Goal: Task Accomplishment & Management: Manage account settings

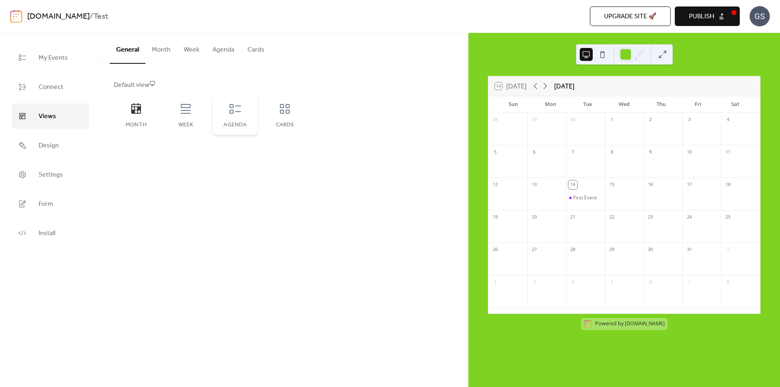
click at [237, 112] on icon at bounding box center [235, 109] width 11 height 10
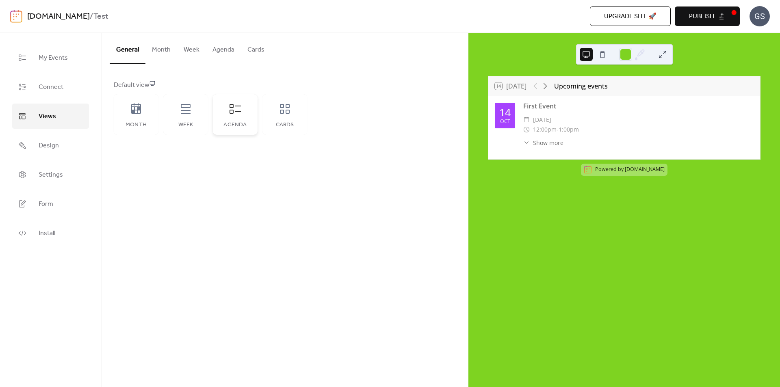
click at [236, 109] on icon at bounding box center [235, 108] width 13 height 13
click at [54, 53] on span "My Events" at bounding box center [53, 58] width 29 height 13
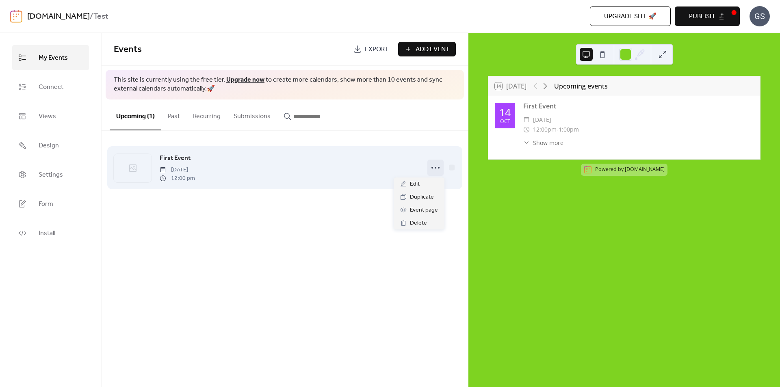
click at [435, 168] on icon at bounding box center [435, 167] width 13 height 13
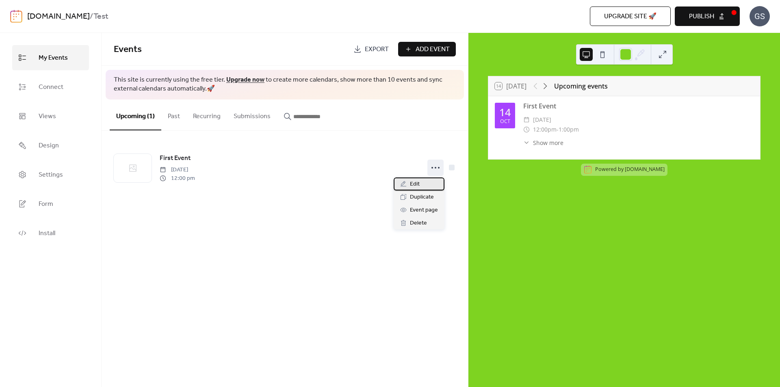
click at [417, 180] on span "Edit" at bounding box center [415, 185] width 10 height 10
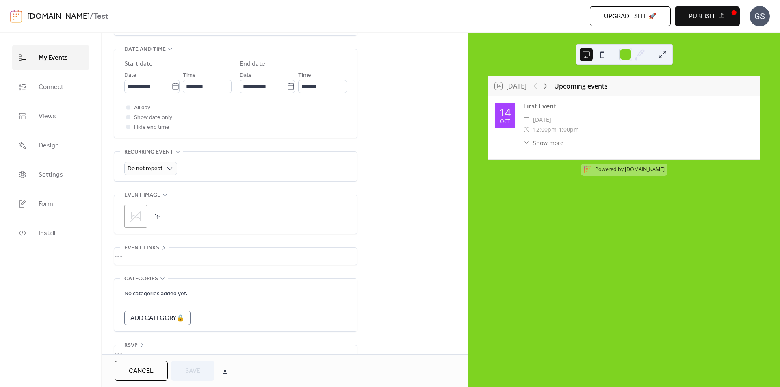
scroll to position [285, 0]
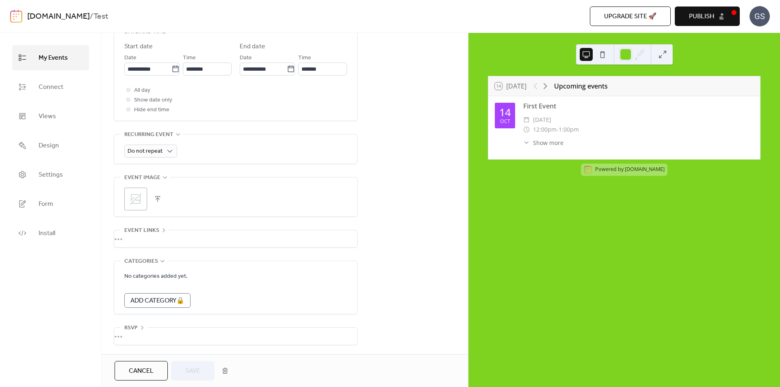
click at [137, 195] on icon at bounding box center [135, 198] width 11 height 11
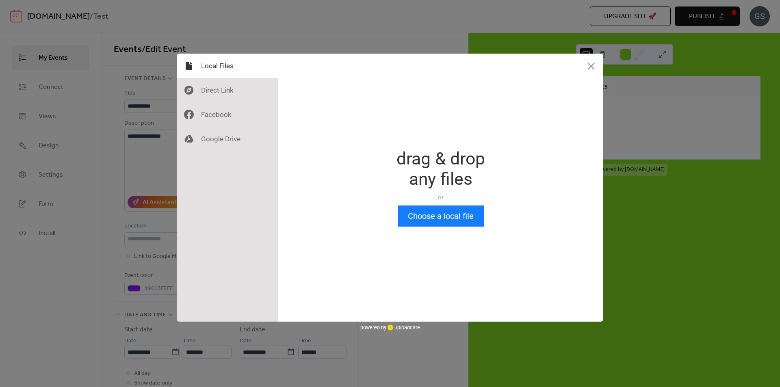
scroll to position [0, 0]
click at [425, 213] on button "Choose a local file" at bounding box center [441, 216] width 86 height 21
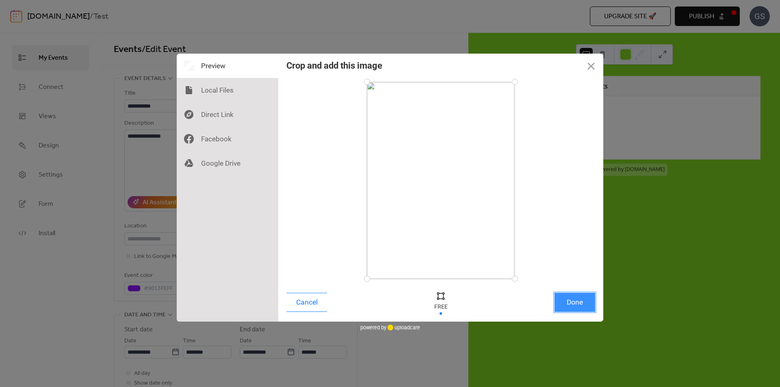
click at [570, 299] on button "Done" at bounding box center [575, 302] width 41 height 19
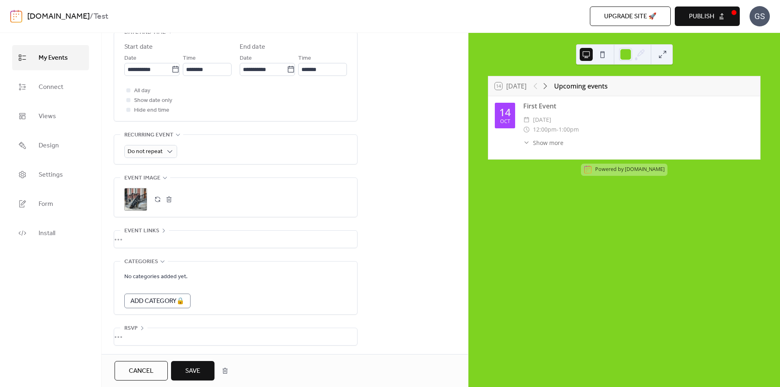
scroll to position [284, 0]
click at [193, 367] on span "Save" at bounding box center [192, 372] width 15 height 10
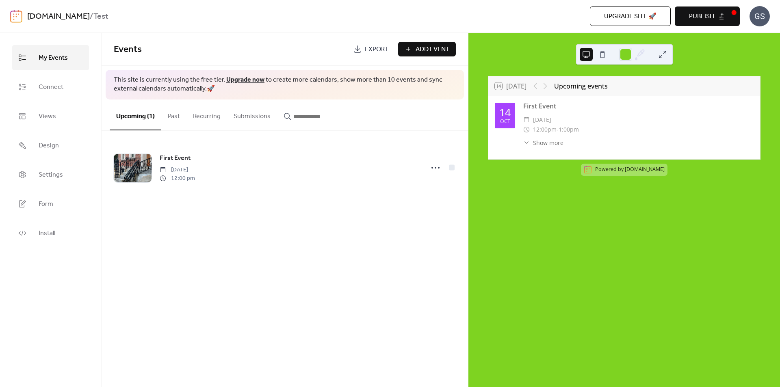
click at [713, 17] on span "Publish" at bounding box center [701, 17] width 25 height 10
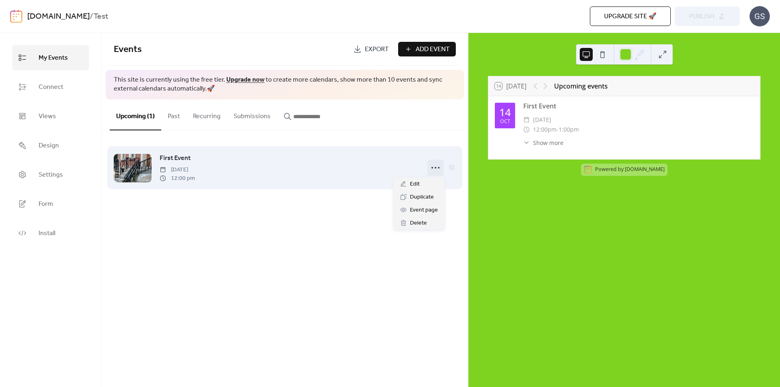
click at [435, 168] on icon at bounding box center [435, 167] width 13 height 13
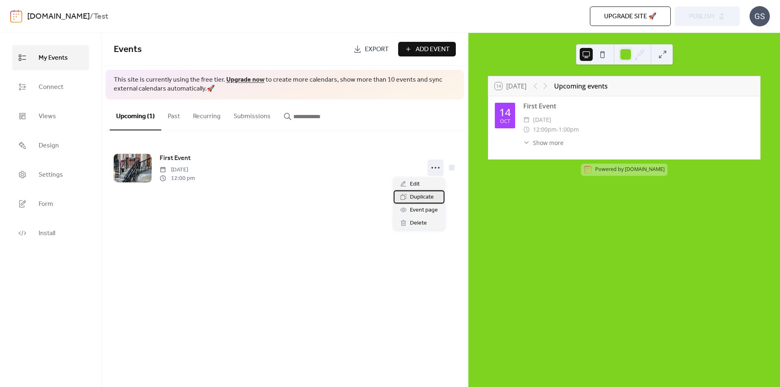
click at [417, 196] on span "Duplicate" at bounding box center [422, 198] width 24 height 10
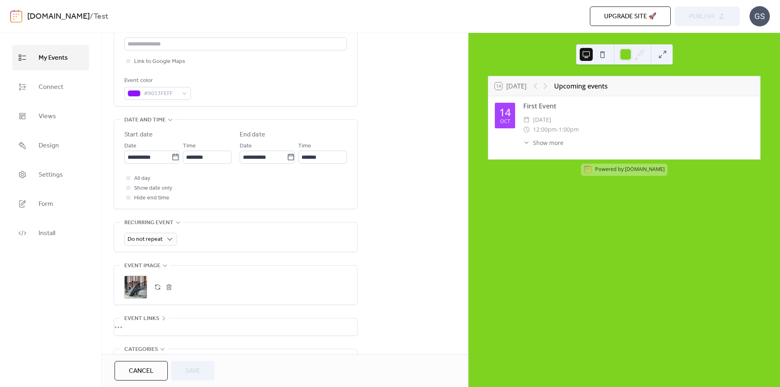
scroll to position [203, 0]
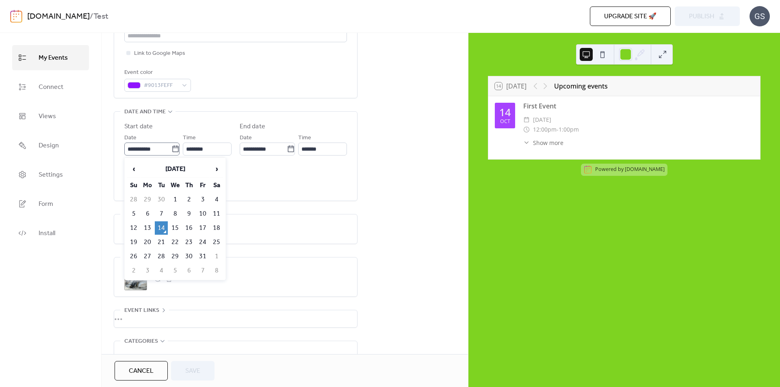
click at [176, 149] on icon at bounding box center [175, 148] width 6 height 7
click at [172, 149] on input "**********" at bounding box center [147, 149] width 47 height 13
click at [176, 223] on td "15" at bounding box center [175, 227] width 13 height 13
type input "**********"
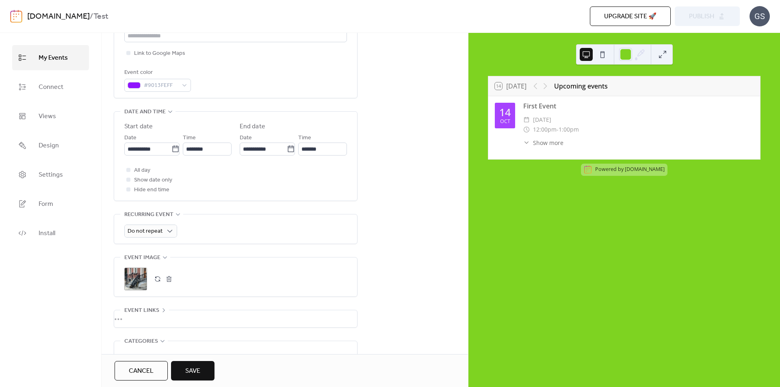
click at [200, 376] on span "Save" at bounding box center [192, 372] width 15 height 10
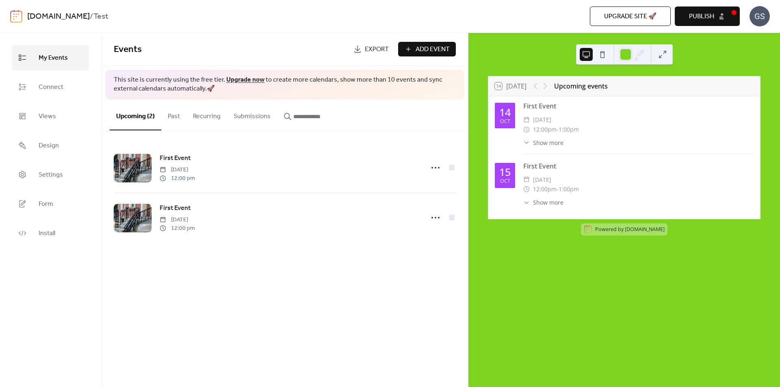
click at [718, 16] on button "Publish" at bounding box center [707, 17] width 65 height 20
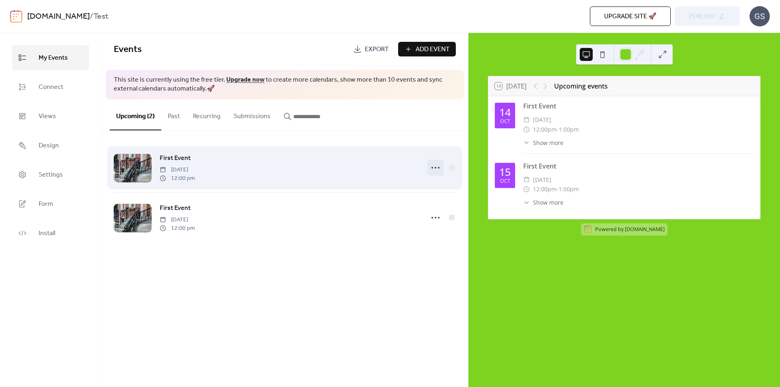
click at [434, 166] on icon at bounding box center [435, 167] width 13 height 13
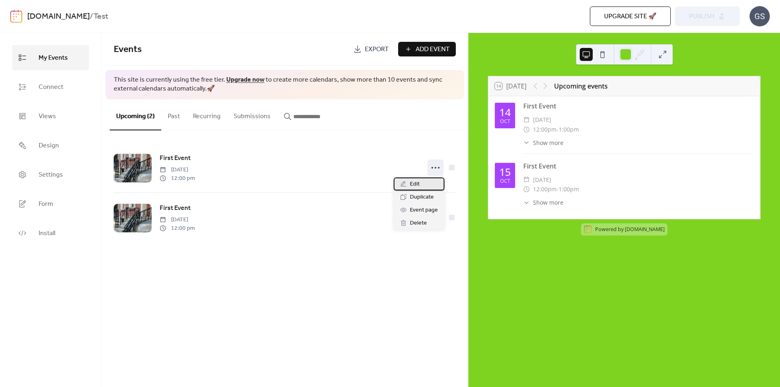
click at [419, 181] on span "Edit" at bounding box center [415, 185] width 10 height 10
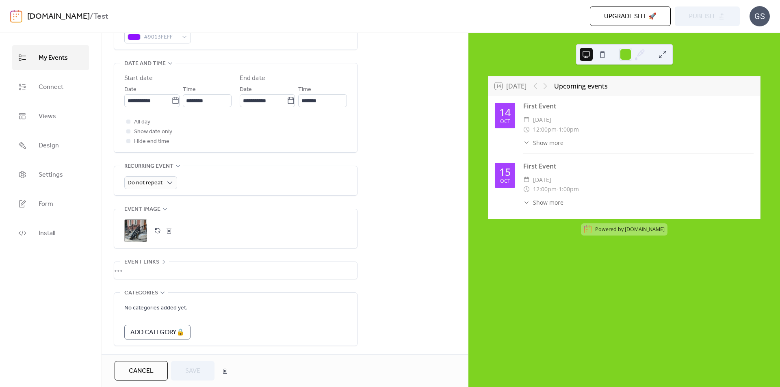
scroll to position [285, 0]
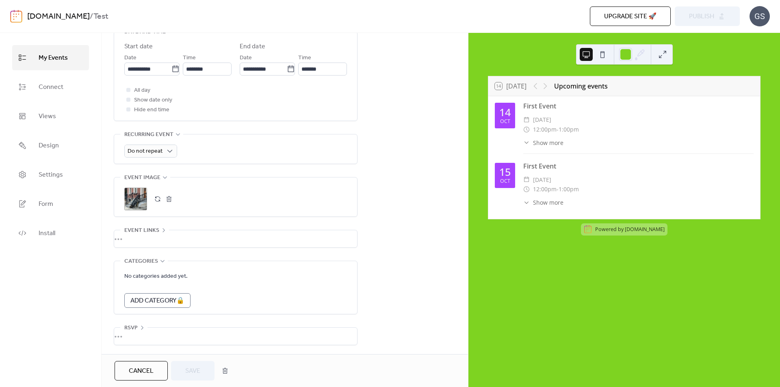
click at [159, 196] on button "button" at bounding box center [157, 198] width 11 height 11
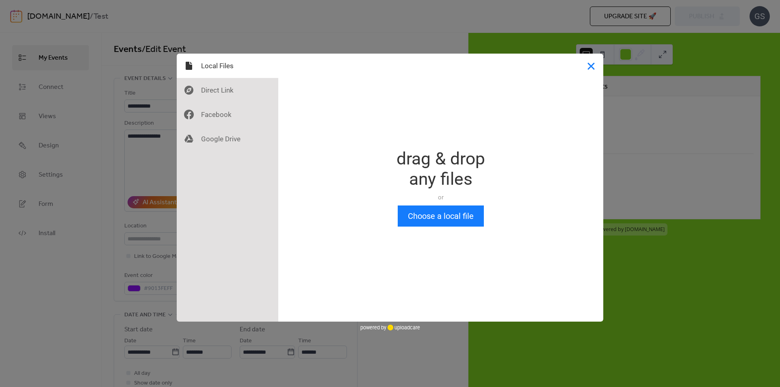
click at [596, 61] on button "Close" at bounding box center [591, 66] width 24 height 24
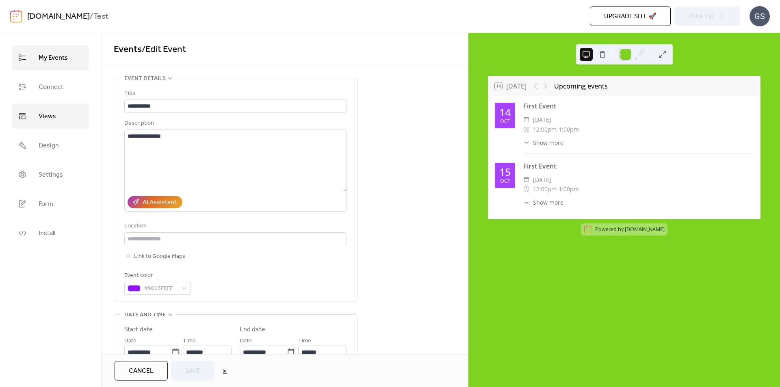
click at [53, 115] on span "Views" at bounding box center [47, 116] width 17 height 13
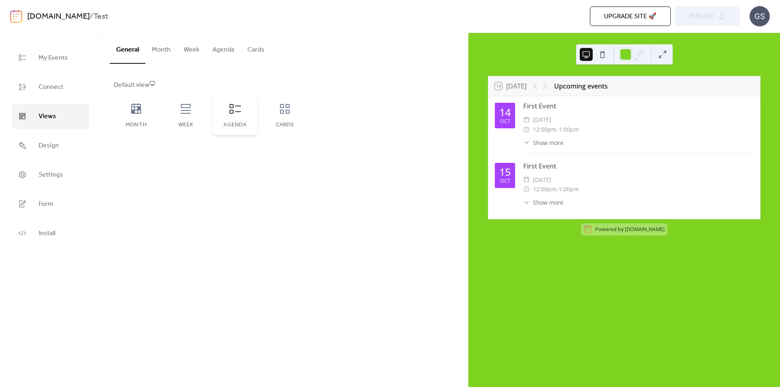
click at [241, 106] on icon at bounding box center [235, 109] width 11 height 10
click at [179, 112] on icon at bounding box center [185, 108] width 13 height 13
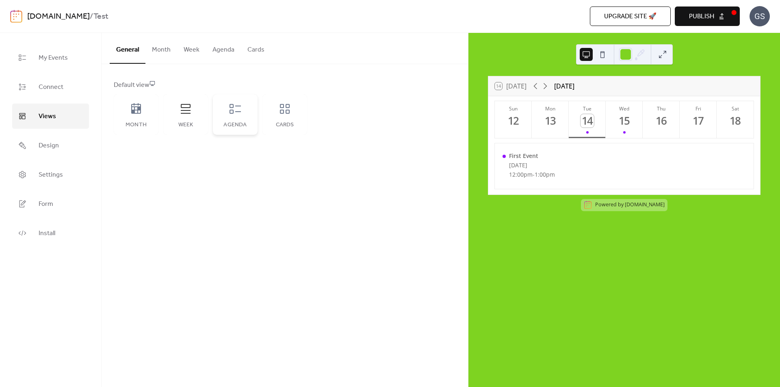
click at [236, 112] on icon at bounding box center [235, 109] width 11 height 10
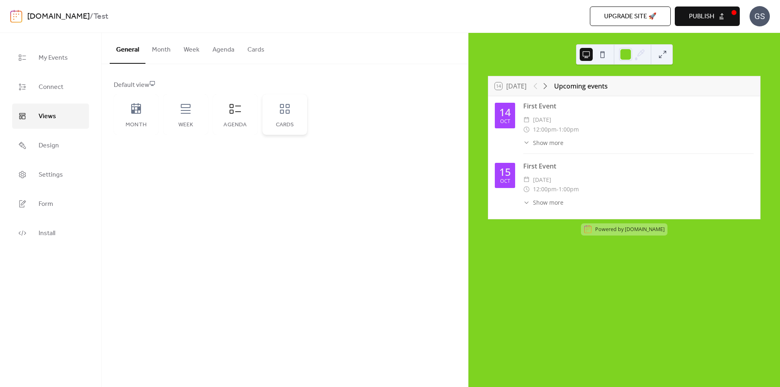
click at [284, 109] on icon at bounding box center [284, 108] width 13 height 13
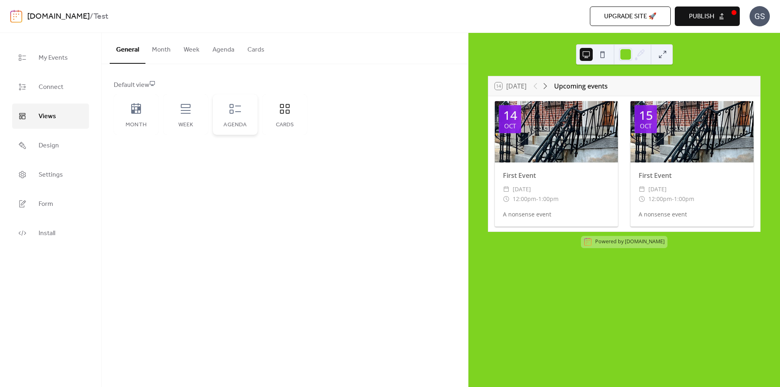
click at [239, 109] on icon at bounding box center [235, 108] width 13 height 13
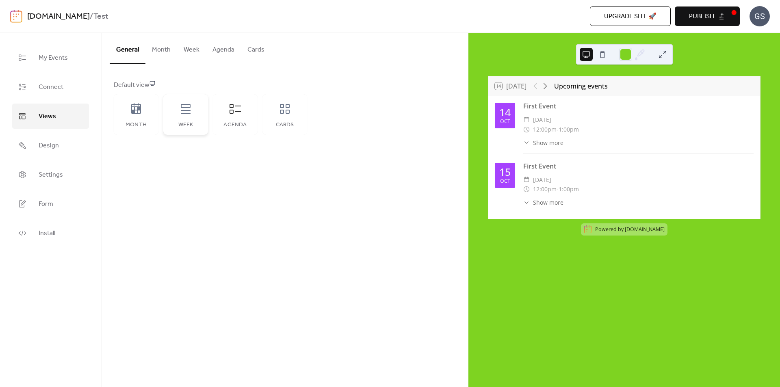
click at [189, 108] on icon at bounding box center [186, 109] width 10 height 10
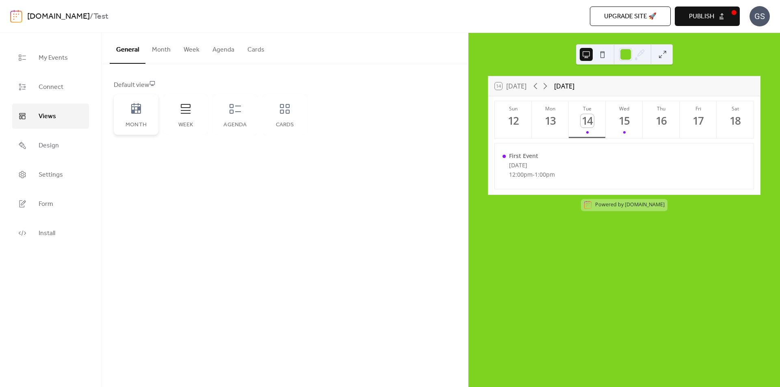
click at [135, 108] on icon at bounding box center [136, 108] width 10 height 11
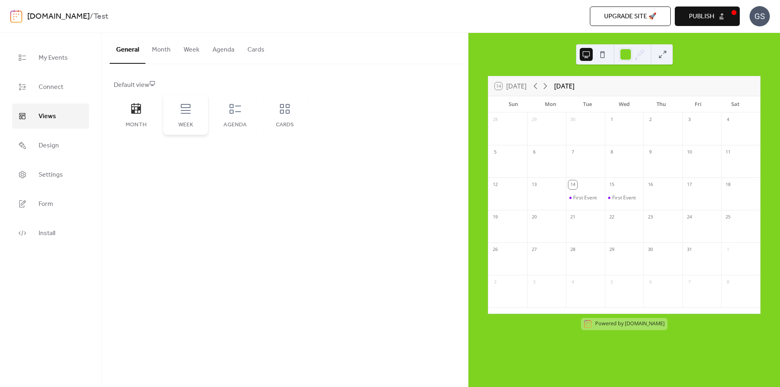
click at [182, 111] on icon at bounding box center [186, 109] width 10 height 10
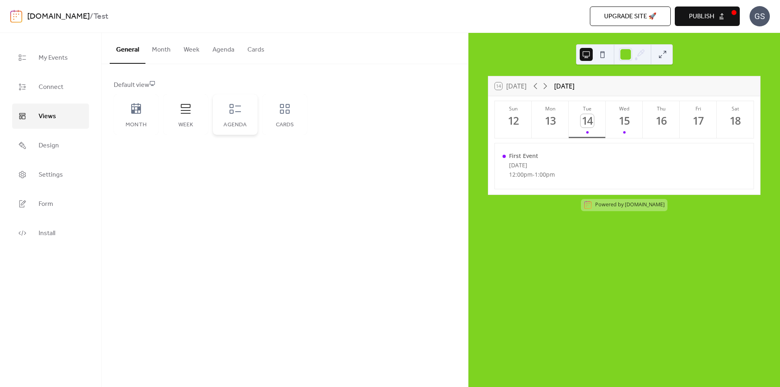
click at [241, 111] on icon at bounding box center [235, 108] width 13 height 13
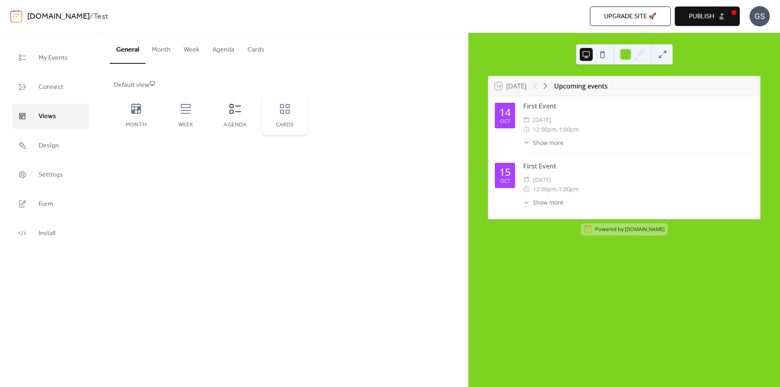
click at [278, 111] on div "Cards" at bounding box center [285, 114] width 45 height 41
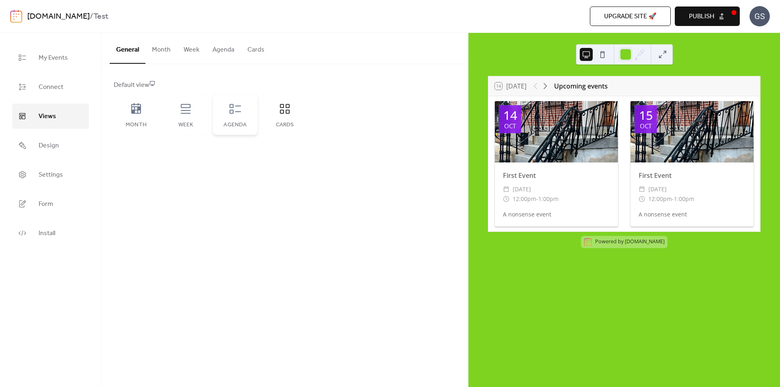
click at [238, 110] on icon at bounding box center [235, 108] width 13 height 13
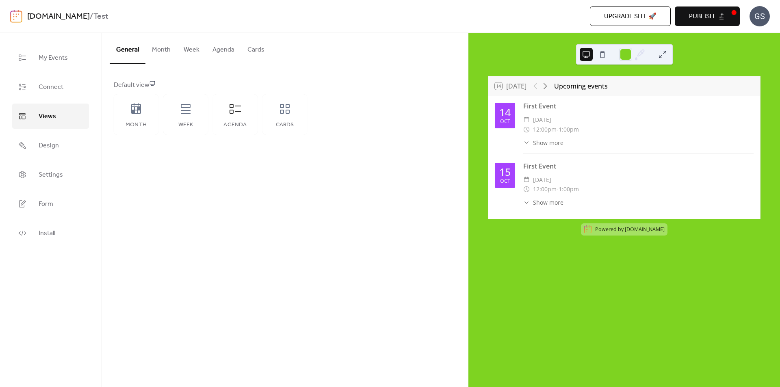
click at [250, 51] on button "Cards" at bounding box center [256, 48] width 30 height 30
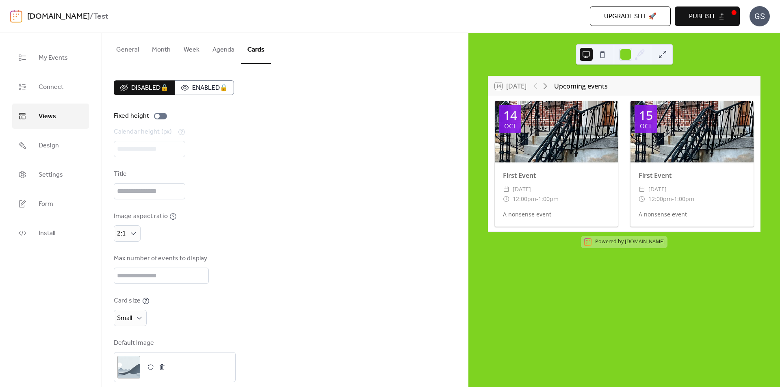
click at [216, 51] on button "Agenda" at bounding box center [223, 48] width 35 height 30
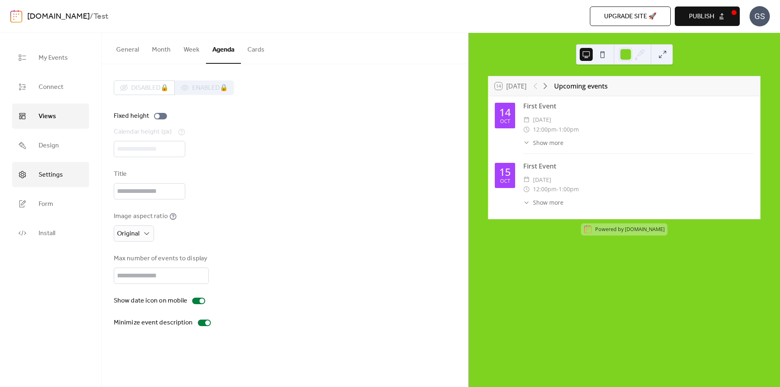
click at [50, 175] on span "Settings" at bounding box center [51, 175] width 24 height 13
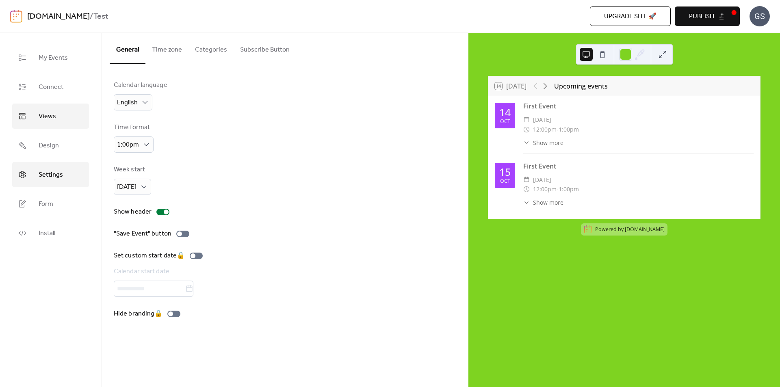
click at [52, 119] on span "Views" at bounding box center [47, 116] width 17 height 13
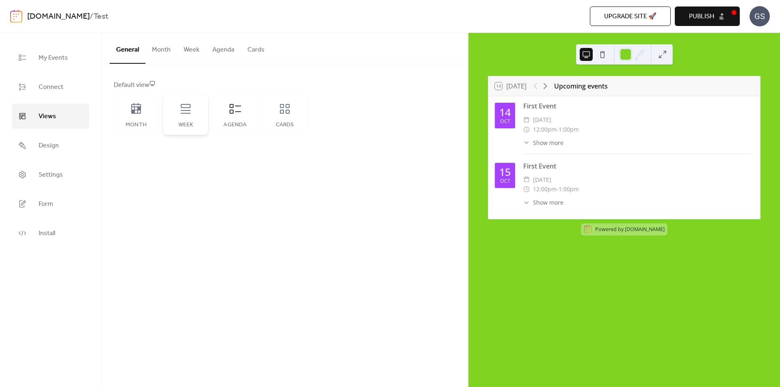
click at [187, 112] on icon at bounding box center [185, 108] width 13 height 13
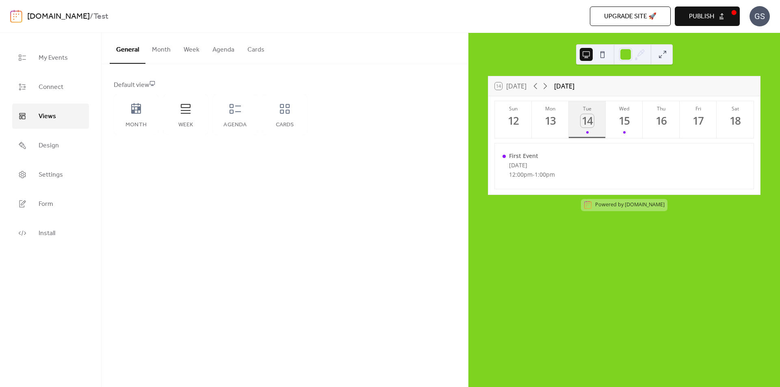
click at [586, 124] on div "14" at bounding box center [587, 120] width 13 height 13
click at [588, 138] on button "Tue 14" at bounding box center [587, 119] width 37 height 37
click at [523, 157] on div "First Event" at bounding box center [532, 156] width 46 height 8
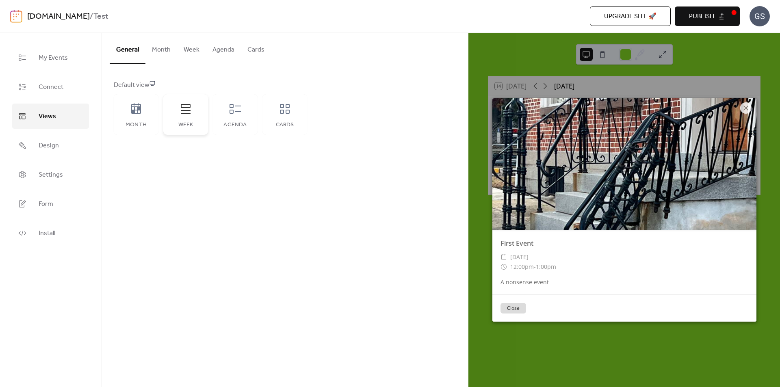
click at [187, 110] on icon at bounding box center [186, 109] width 10 height 10
click at [233, 110] on icon at bounding box center [235, 109] width 11 height 10
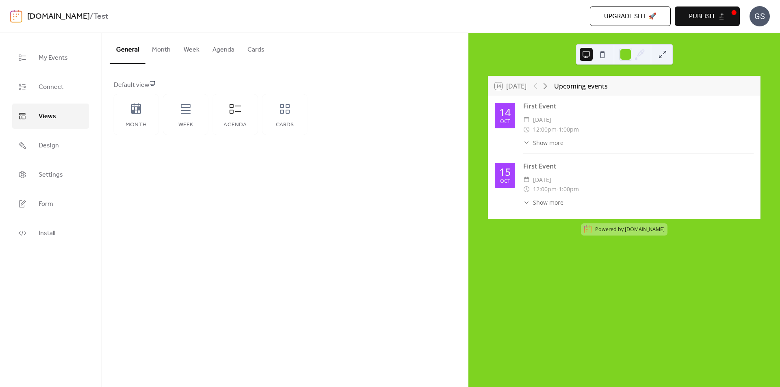
click at [221, 52] on button "Agenda" at bounding box center [223, 48] width 35 height 30
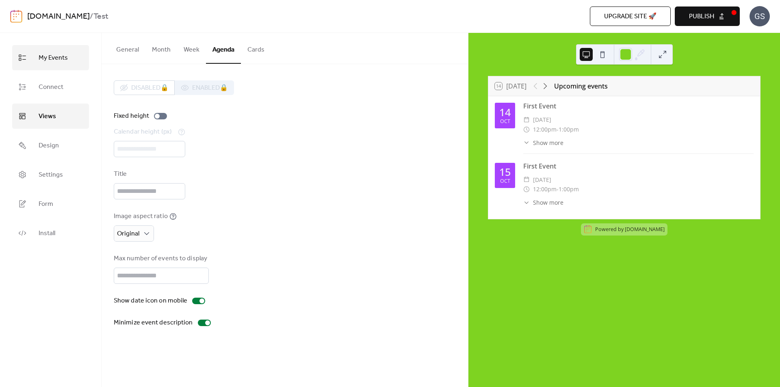
click at [58, 56] on span "My Events" at bounding box center [53, 58] width 29 height 13
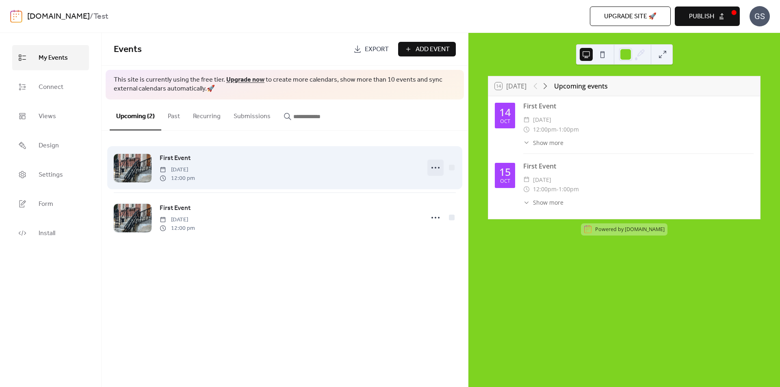
click at [432, 167] on icon at bounding box center [435, 167] width 13 height 13
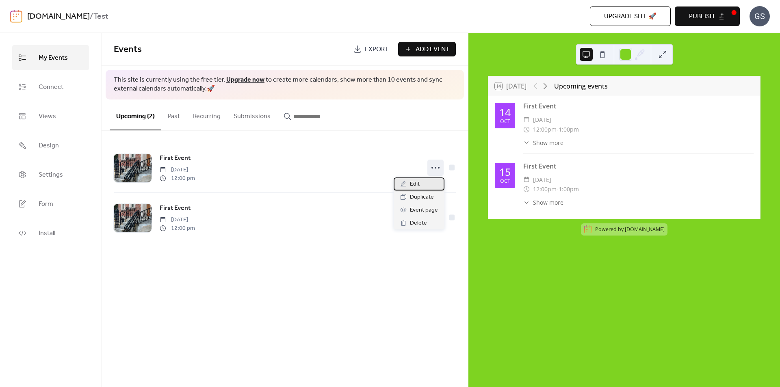
click at [417, 181] on span "Edit" at bounding box center [415, 185] width 10 height 10
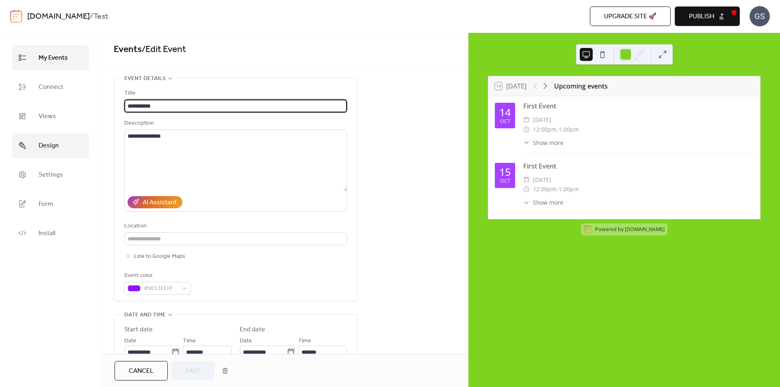
click at [51, 141] on span "Design" at bounding box center [49, 145] width 20 height 13
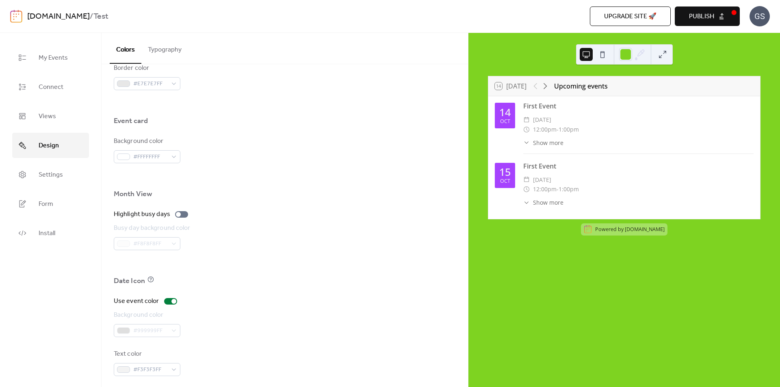
scroll to position [465, 0]
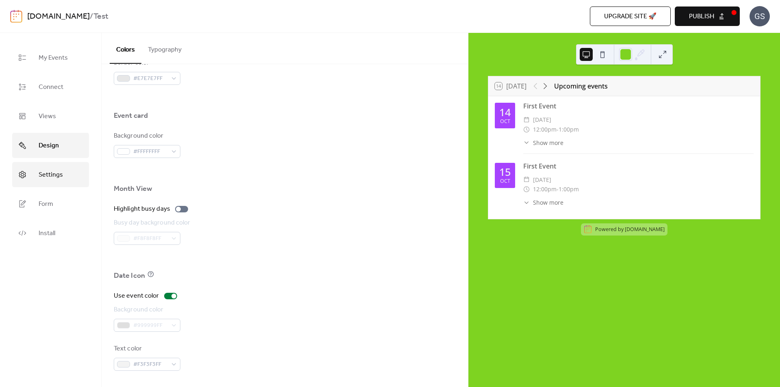
click at [59, 174] on span "Settings" at bounding box center [51, 175] width 24 height 13
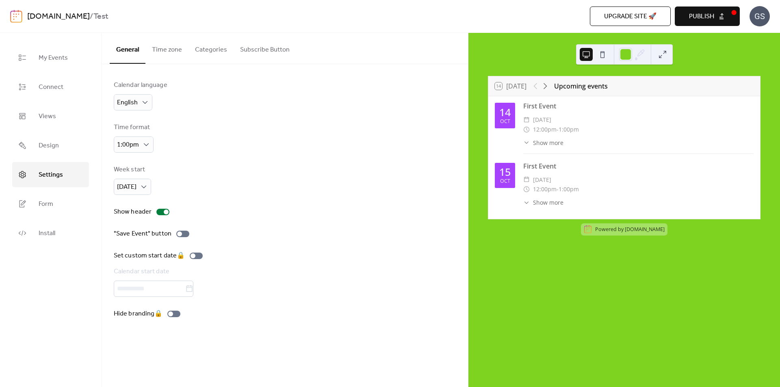
click at [166, 50] on button "Time zone" at bounding box center [166, 48] width 43 height 30
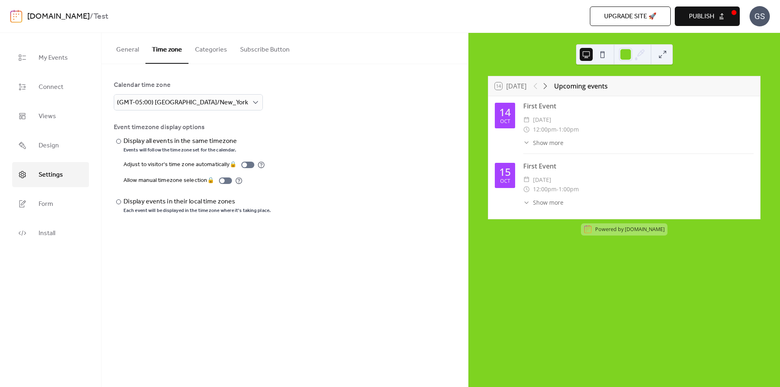
click at [202, 50] on button "Categories" at bounding box center [211, 48] width 45 height 30
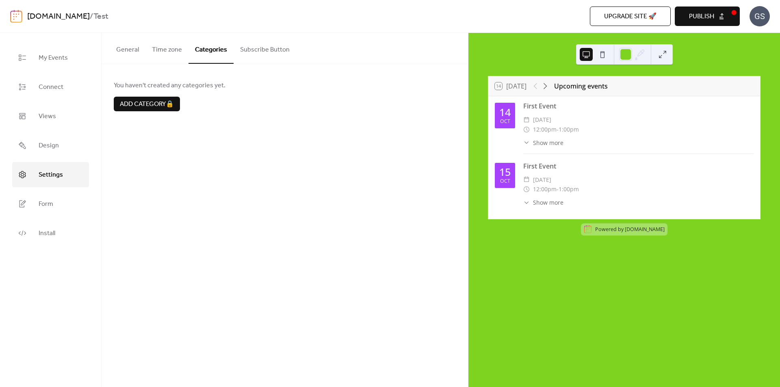
click at [248, 49] on button "Subscribe Button" at bounding box center [265, 48] width 63 height 30
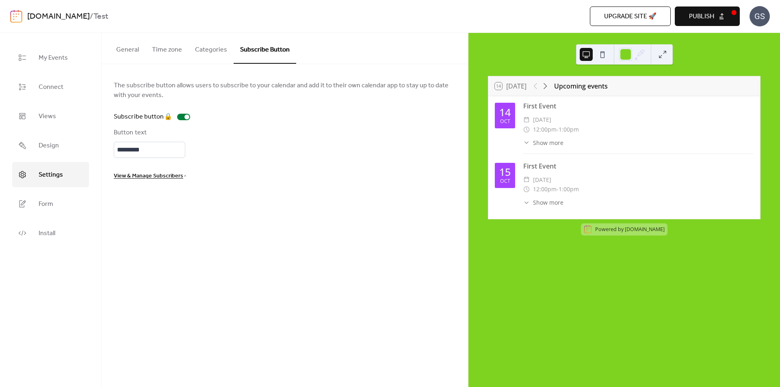
click at [128, 46] on button "General" at bounding box center [128, 48] width 36 height 30
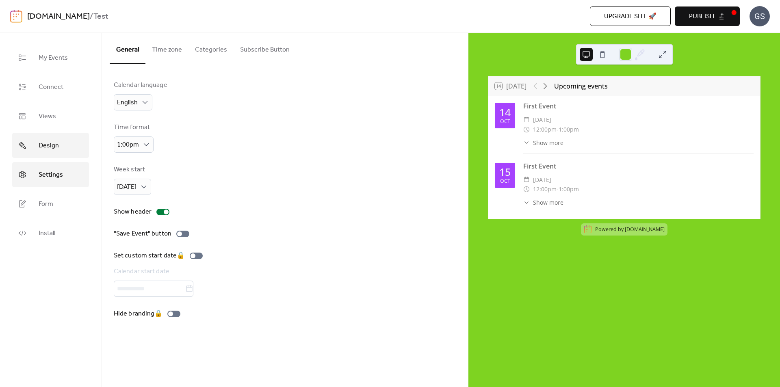
click at [50, 141] on span "Design" at bounding box center [49, 145] width 20 height 13
